Goal: Transaction & Acquisition: Purchase product/service

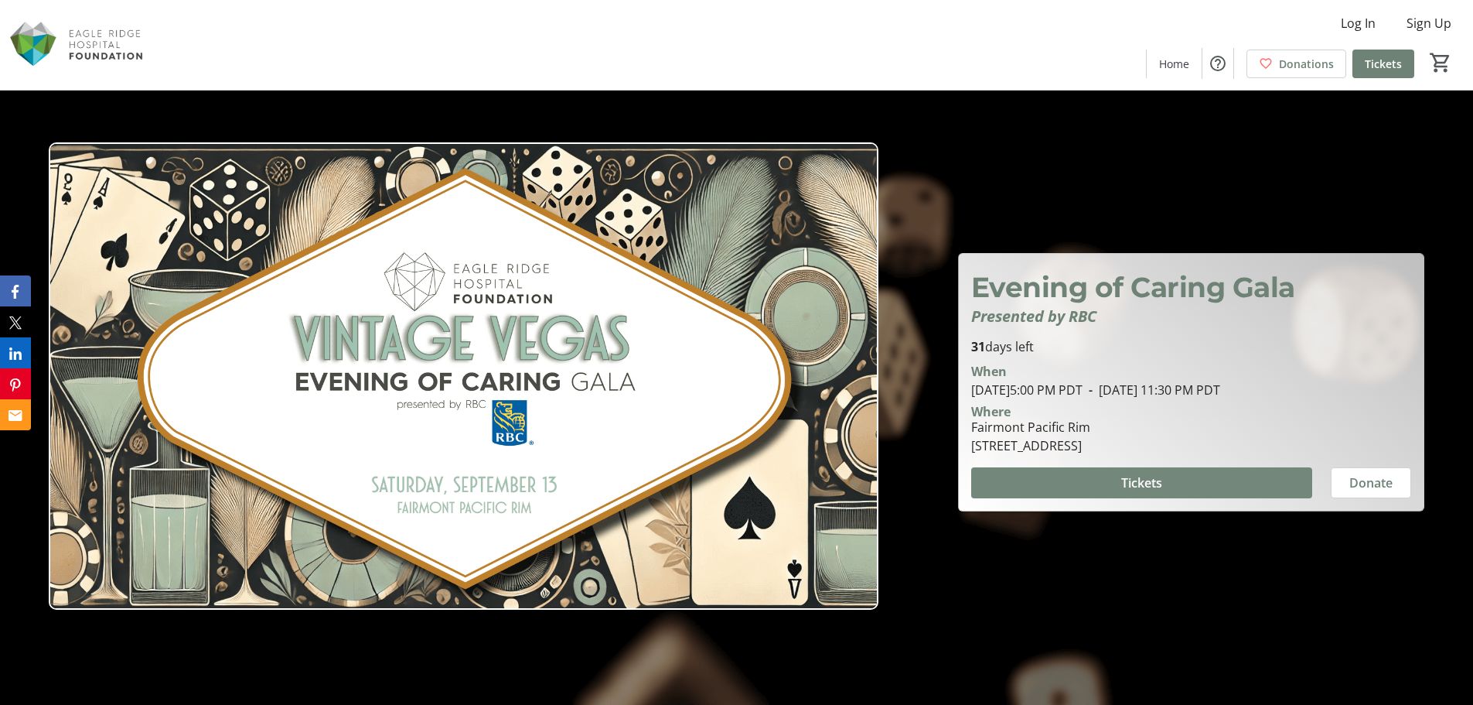
click at [1091, 486] on span at bounding box center [1141, 482] width 341 height 37
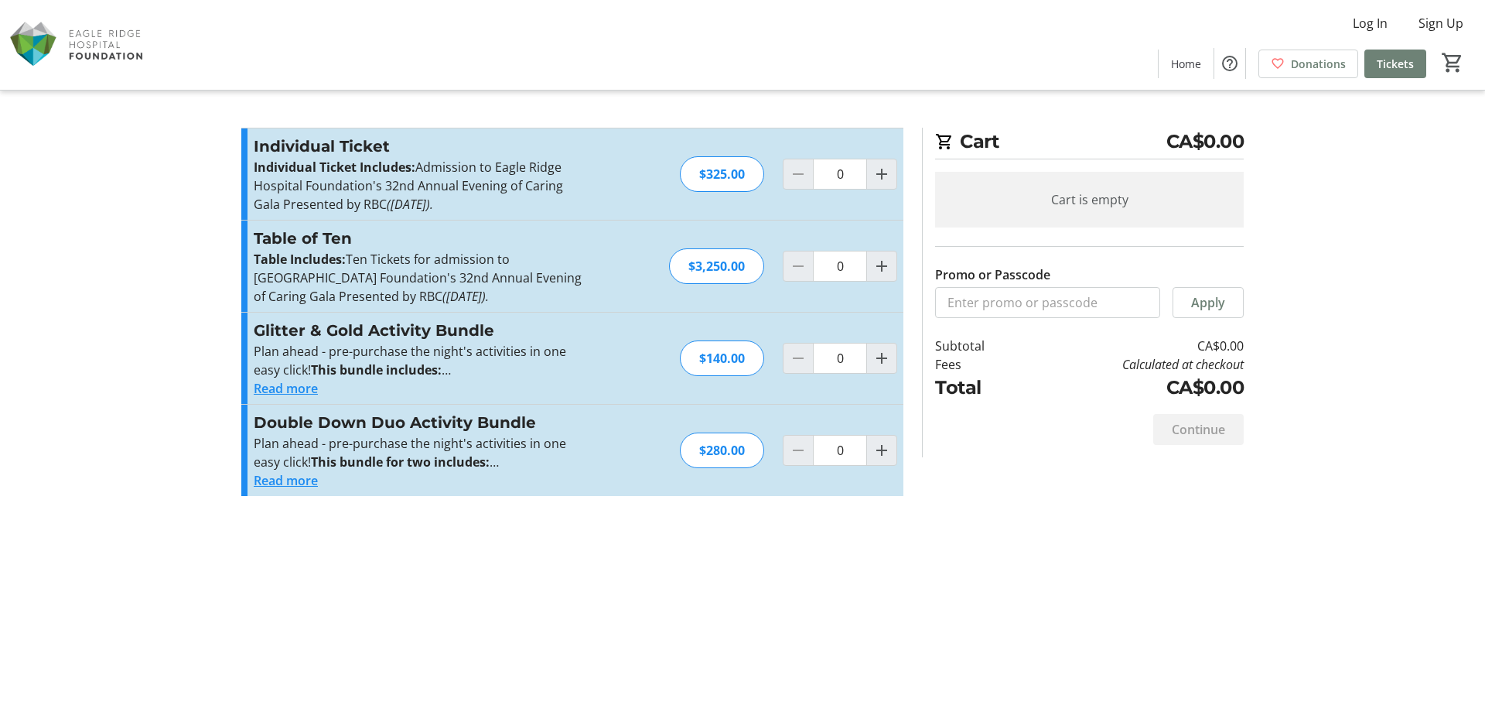
click at [288, 491] on div "Double Down Duo Activity Bundle Plan ahead - pre-purchase the night's activitie…" at bounding box center [572, 450] width 662 height 91
click at [291, 483] on button "Read more" at bounding box center [286, 480] width 64 height 19
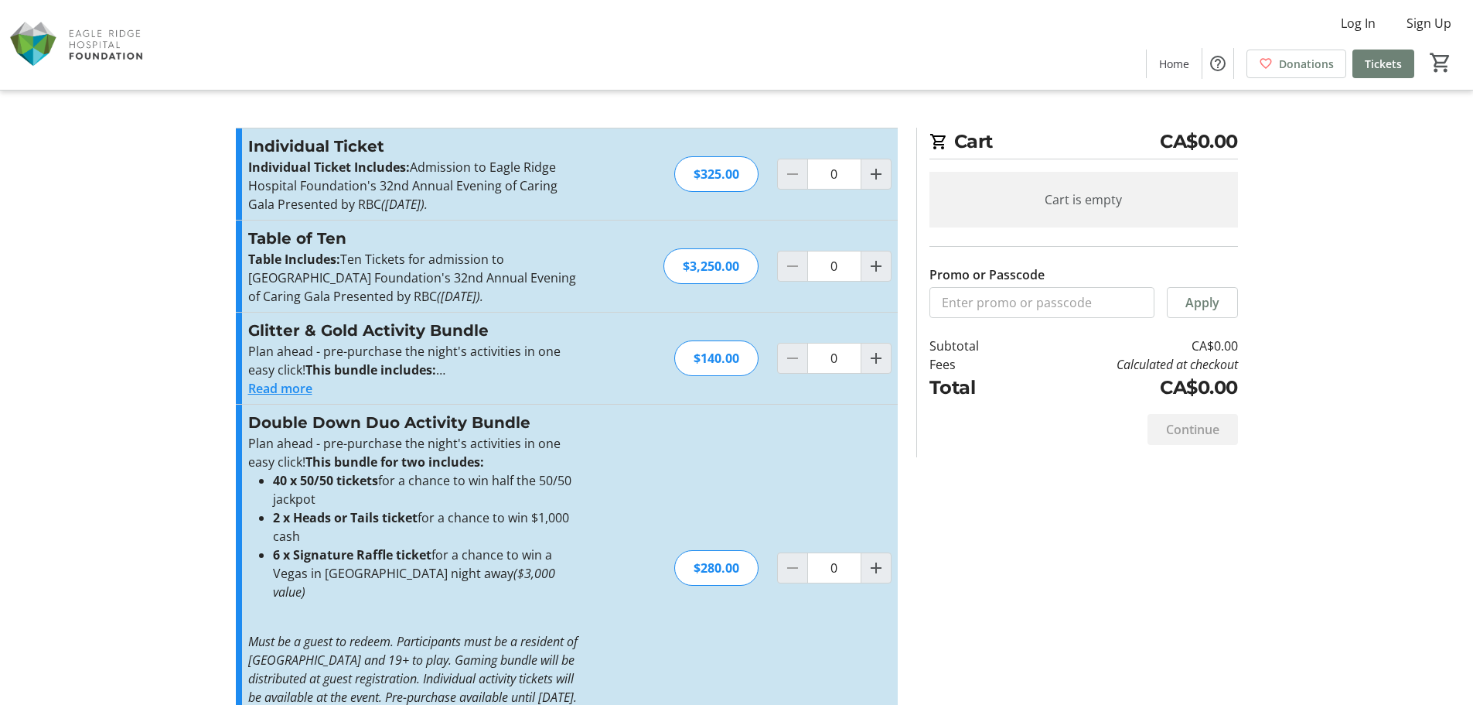
click at [298, 386] on button "Read more" at bounding box center [280, 388] width 64 height 19
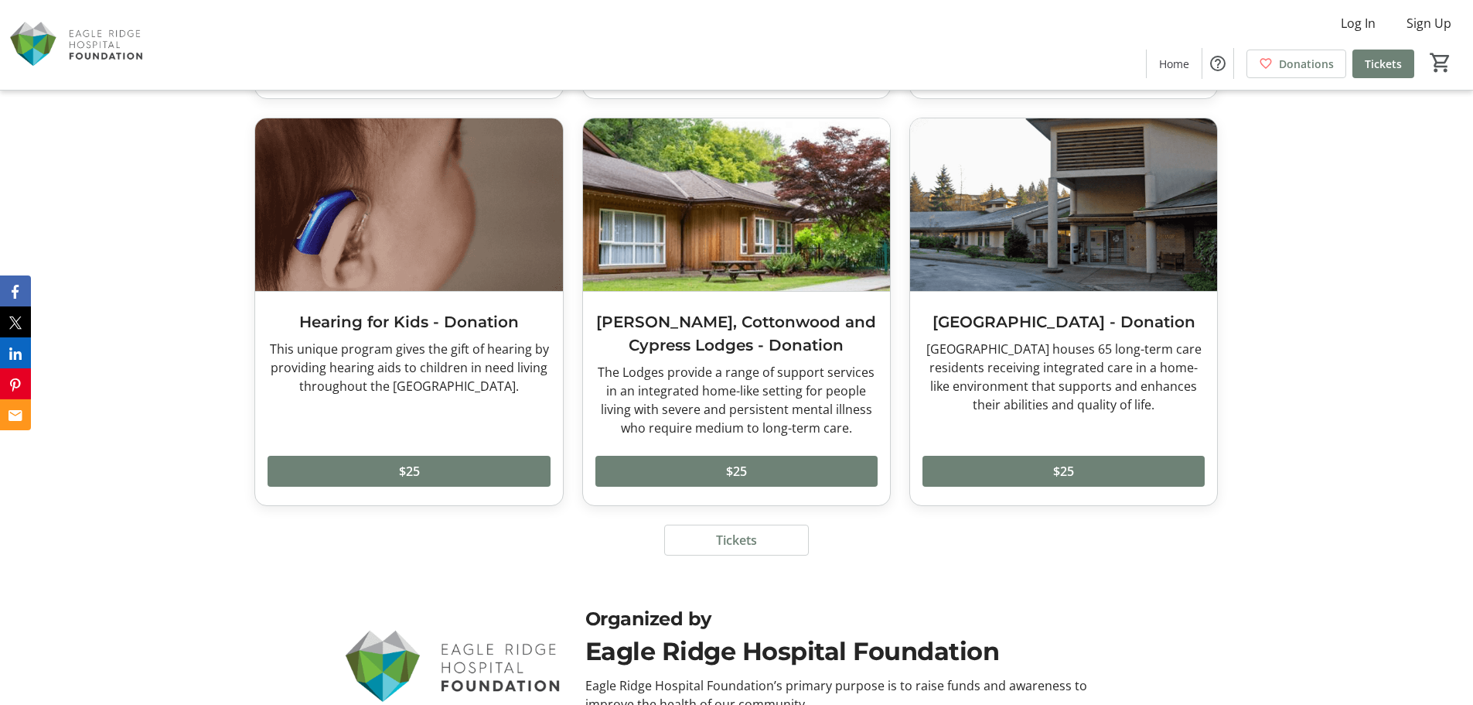
scroll to position [5043, 0]
